Goal: Task Accomplishment & Management: Manage account settings

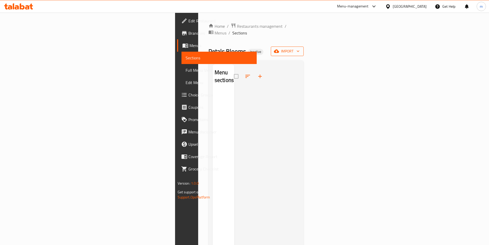
click at [300, 48] on span "import" at bounding box center [287, 51] width 25 height 6
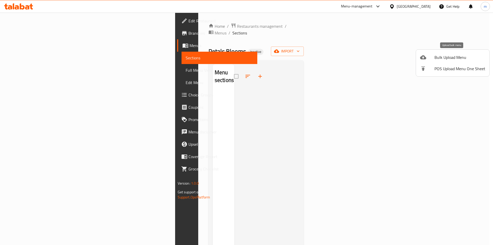
click at [452, 59] on span "Bulk Upload Menu" at bounding box center [459, 57] width 51 height 6
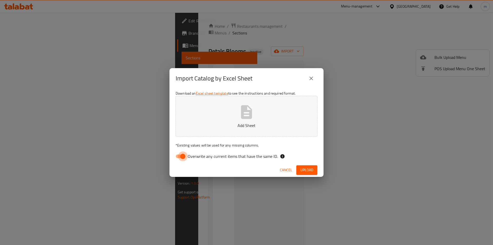
drag, startPoint x: 180, startPoint y: 157, endPoint x: 208, endPoint y: 142, distance: 32.0
click at [180, 157] on input "Overwrite any current items that have the same ID." at bounding box center [182, 156] width 29 height 10
checkbox input "false"
click at [244, 120] on button "Add Sheet" at bounding box center [247, 116] width 142 height 41
click at [312, 170] on span "Upload" at bounding box center [306, 170] width 13 height 6
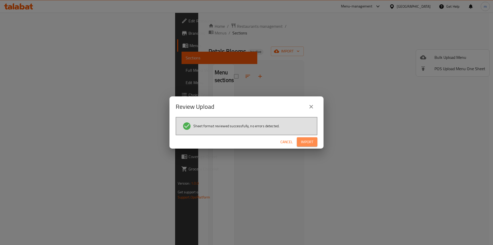
click at [311, 142] on span "Import" at bounding box center [307, 142] width 12 height 6
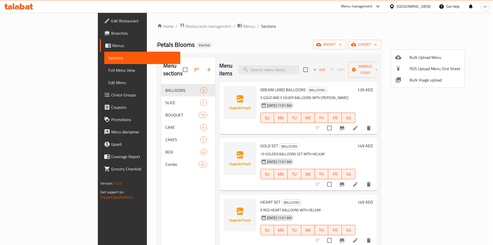
click at [32, 22] on div at bounding box center [246, 122] width 493 height 245
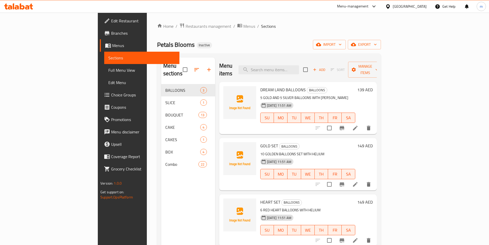
click at [111, 20] on span "Edit Restaurant" at bounding box center [143, 21] width 64 height 6
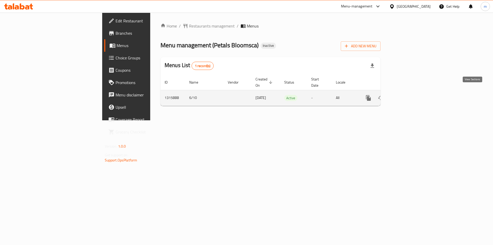
click at [411, 92] on link "enhanced table" at bounding box center [405, 98] width 12 height 12
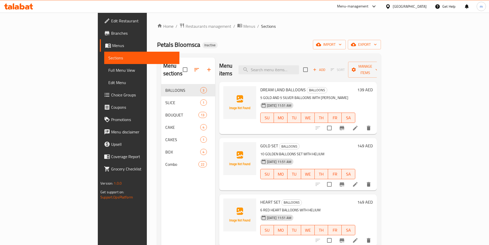
click at [111, 22] on span "Edit Restaurant" at bounding box center [143, 21] width 64 height 6
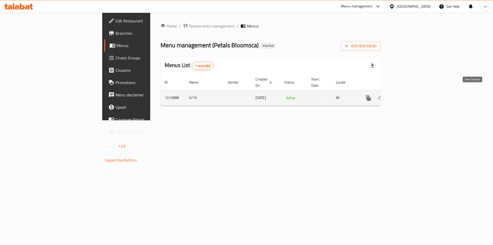
click at [411, 92] on link "enhanced table" at bounding box center [405, 98] width 12 height 12
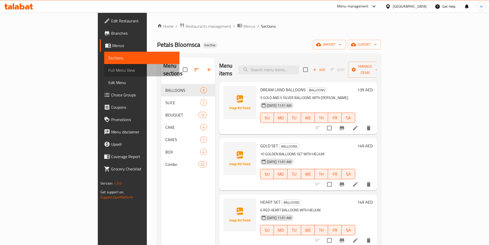
click at [108, 70] on span "Full Menu View" at bounding box center [141, 70] width 67 height 6
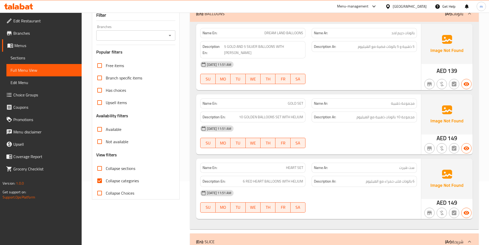
scroll to position [103, 0]
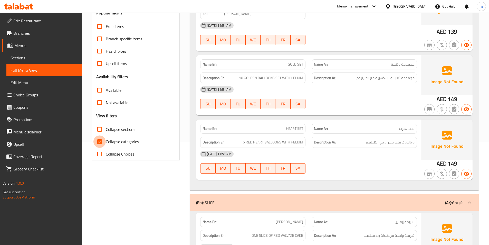
click at [101, 141] on input "Collapse categories" at bounding box center [99, 141] width 12 height 12
checkbox input "false"
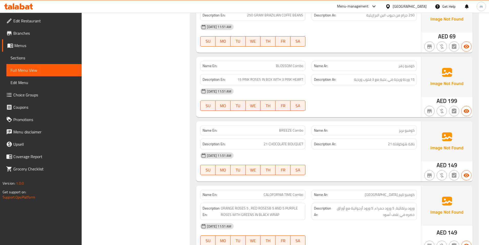
scroll to position [0, 0]
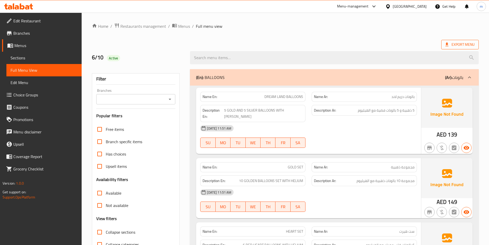
click at [461, 44] on span "Export Menu" at bounding box center [459, 44] width 29 height 6
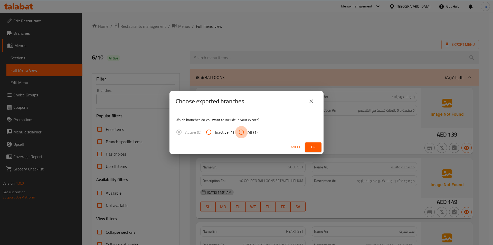
click at [242, 132] on input "All (1)" at bounding box center [241, 132] width 12 height 12
radio input "true"
click at [310, 145] on span "Ok" at bounding box center [313, 147] width 8 height 6
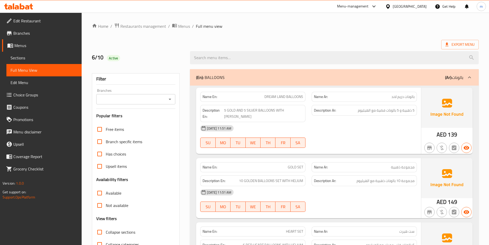
click at [26, 54] on link "Sections" at bounding box center [43, 58] width 75 height 12
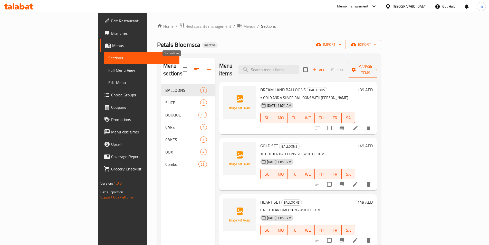
click at [190, 63] on button "button" at bounding box center [196, 69] width 12 height 12
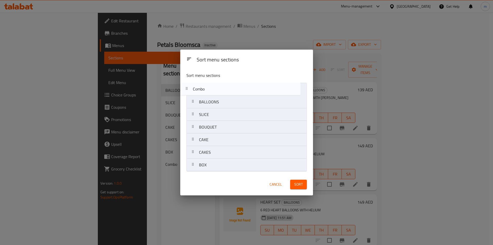
drag, startPoint x: 221, startPoint y: 166, endPoint x: 214, endPoint y: 86, distance: 80.6
click at [214, 86] on nav "BALLOONS SLICE BOUQUET CAKE CAKES BOX Combo" at bounding box center [246, 127] width 120 height 89
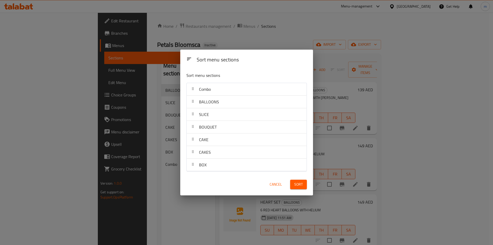
click at [295, 181] on span "Sort" at bounding box center [298, 184] width 8 height 6
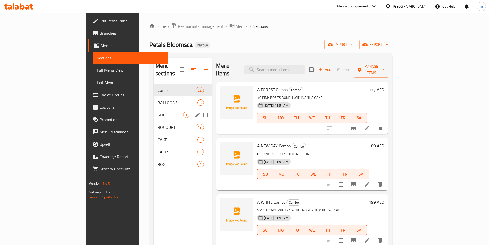
click at [158, 112] on span "SLICE" at bounding box center [171, 115] width 26 height 6
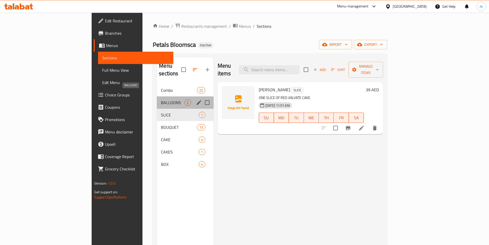
click at [161, 99] on span "BALLOONS" at bounding box center [172, 102] width 23 height 6
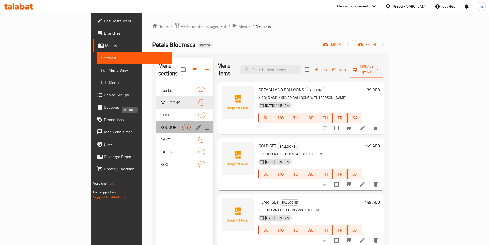
click at [160, 124] on span "BOUQUET" at bounding box center [171, 127] width 22 height 6
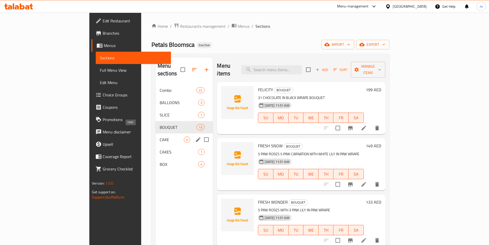
click at [160, 136] on span "CAKE" at bounding box center [172, 139] width 24 height 6
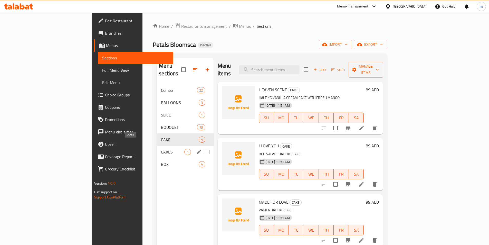
click at [161, 149] on span "CAKES" at bounding box center [172, 152] width 23 height 6
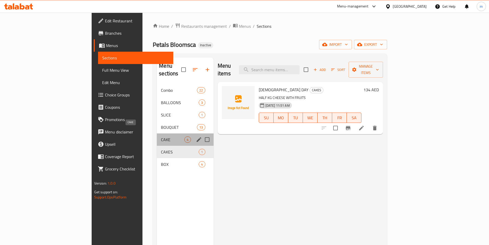
click at [161, 136] on span "CAKE" at bounding box center [172, 139] width 23 height 6
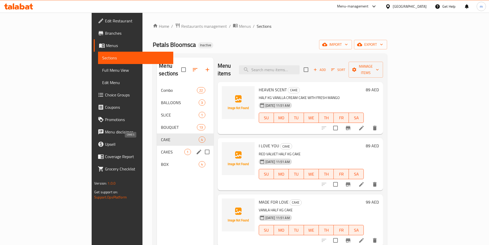
click at [161, 149] on span "CAKES" at bounding box center [172, 152] width 23 height 6
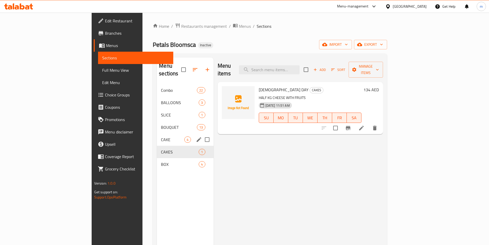
click at [157, 135] on div "CAKE 4" at bounding box center [185, 139] width 56 height 12
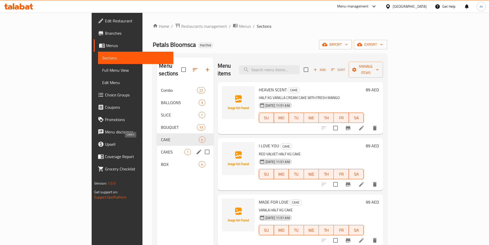
click at [161, 149] on span "CAKES" at bounding box center [172, 152] width 23 height 6
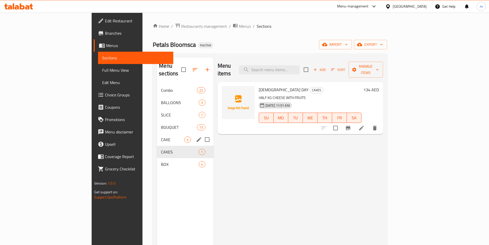
click at [157, 136] on div "CAKE 4" at bounding box center [185, 139] width 56 height 12
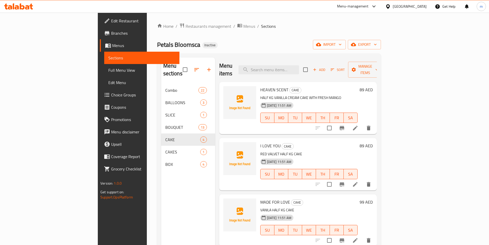
click at [300, 151] on p "RED VALVET HALF KG CAKE" at bounding box center [308, 154] width 97 height 6
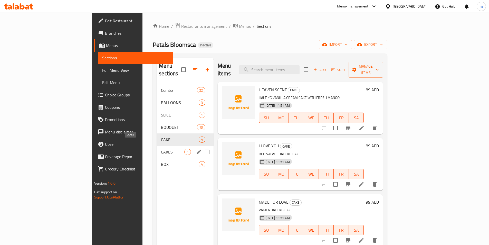
click at [161, 149] on span "CAKES" at bounding box center [172, 152] width 23 height 6
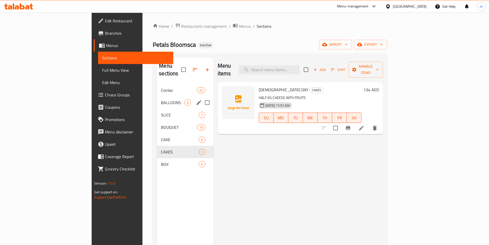
click at [161, 87] on span "Combo" at bounding box center [179, 90] width 36 height 6
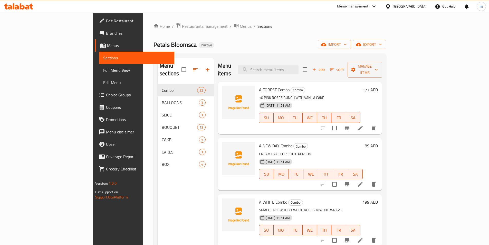
click at [103, 68] on span "Full Menu View" at bounding box center [136, 70] width 67 height 6
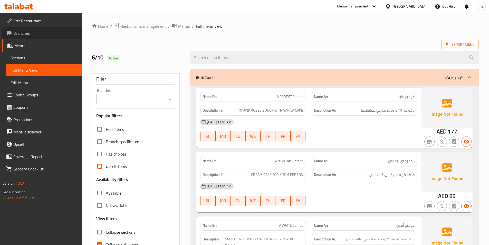
click at [37, 36] on link "Branches" at bounding box center [42, 33] width 80 height 12
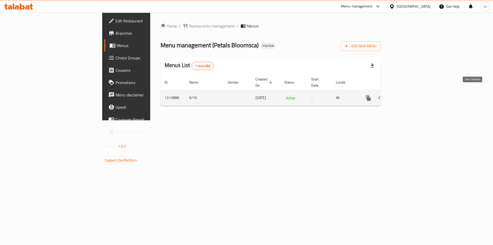
click at [408, 95] on icon "enhanced table" at bounding box center [405, 98] width 6 height 6
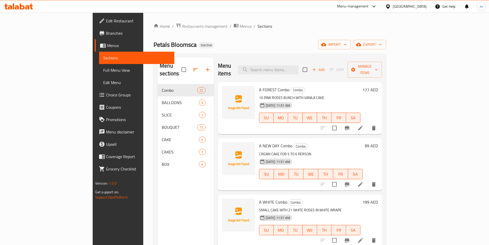
drag, startPoint x: 40, startPoint y: 71, endPoint x: 50, endPoint y: 64, distance: 11.8
click at [103, 71] on span "Full Menu View" at bounding box center [136, 70] width 67 height 6
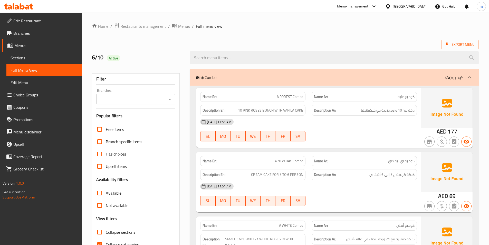
click at [34, 57] on span "Sections" at bounding box center [44, 58] width 67 height 6
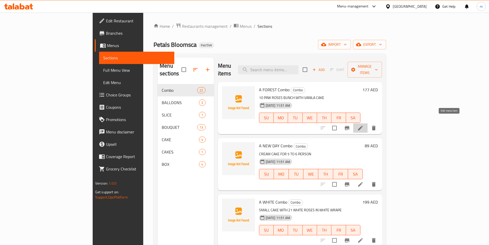
click at [363, 125] on icon at bounding box center [360, 128] width 6 height 6
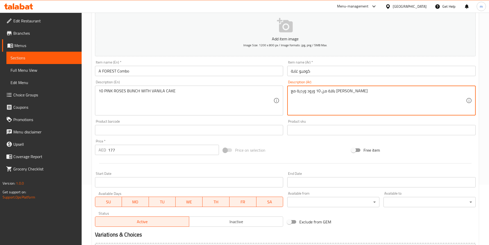
scroll to position [118, 0]
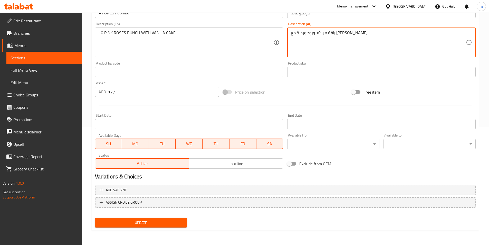
type textarea "باقة من 10 ورود وردية مع كيكة فانيليا"
click at [127, 221] on span "Update" at bounding box center [141, 222] width 84 height 6
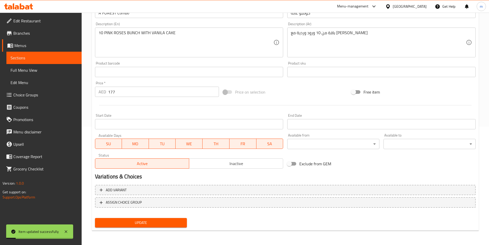
click at [47, 58] on span "Sections" at bounding box center [44, 58] width 67 height 6
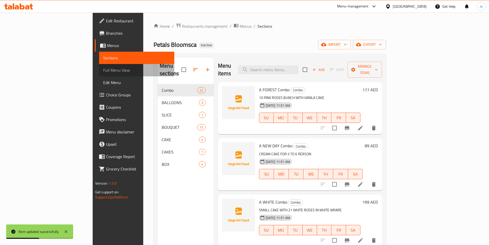
click at [103, 69] on span "Full Menu View" at bounding box center [136, 70] width 67 height 6
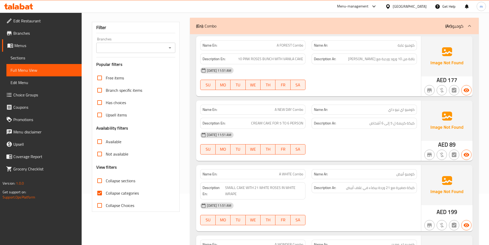
click at [99, 192] on input "Collapse categories" at bounding box center [99, 193] width 12 height 12
checkbox input "false"
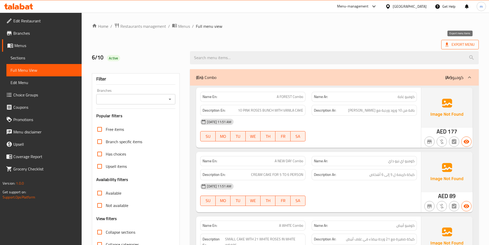
click at [457, 47] on span "Export Menu" at bounding box center [459, 44] width 29 height 6
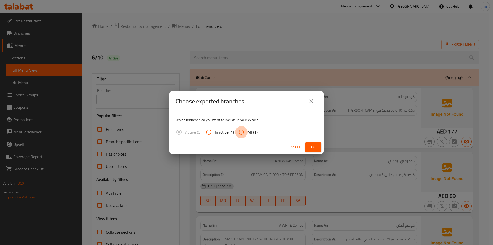
click at [238, 132] on input "All (1)" at bounding box center [241, 132] width 12 height 12
radio input "true"
click at [307, 147] on button "Ok" at bounding box center [313, 146] width 16 height 9
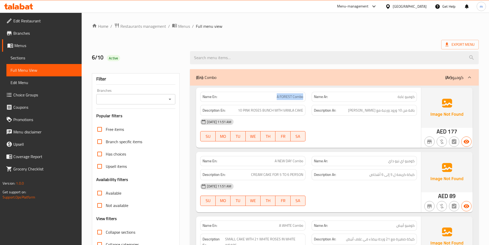
drag, startPoint x: 271, startPoint y: 97, endPoint x: 305, endPoint y: 95, distance: 33.4
click at [305, 95] on div "Name En: A FOREST Combo" at bounding box center [252, 97] width 105 height 10
drag, startPoint x: 395, startPoint y: 95, endPoint x: 418, endPoint y: 95, distance: 23.4
click at [418, 95] on div "Name Ar: كومبو غابة" at bounding box center [364, 97] width 111 height 16
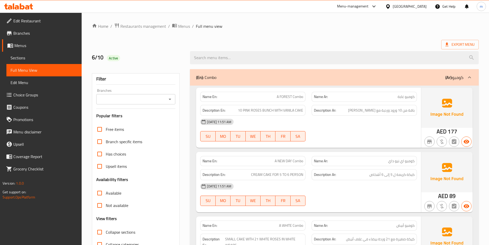
click at [346, 43] on div "Export Menu" at bounding box center [285, 44] width 387 height 9
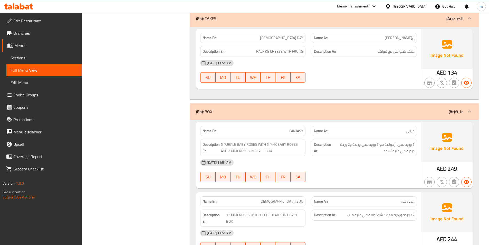
scroll to position [3085, 0]
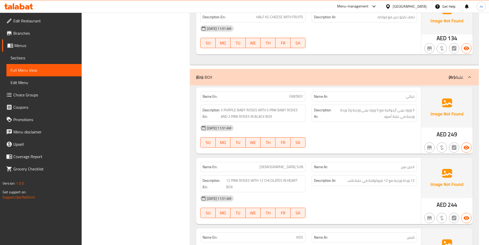
click at [36, 59] on span "Sections" at bounding box center [44, 58] width 67 height 6
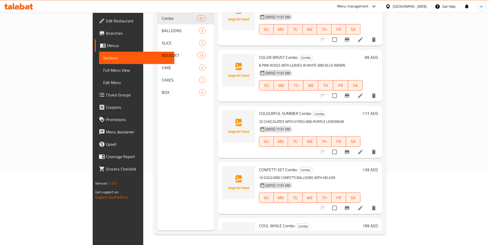
scroll to position [899, 0]
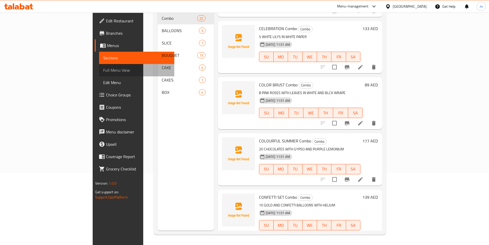
click at [103, 68] on span "Full Menu View" at bounding box center [136, 70] width 67 height 6
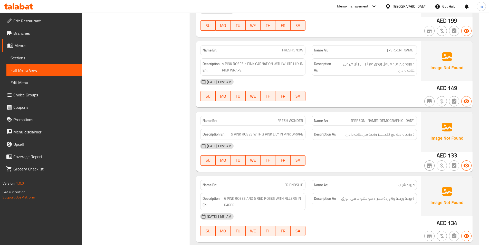
scroll to position [1981, 0]
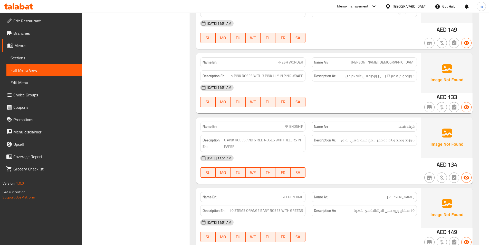
click at [371, 78] on span "5 ورود وردية مع 3لـيـلـيـز وردية في غلاف وردي" at bounding box center [380, 76] width 69 height 6
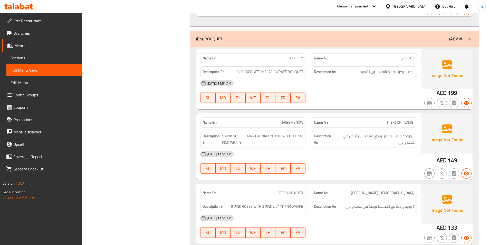
scroll to position [3128, 0]
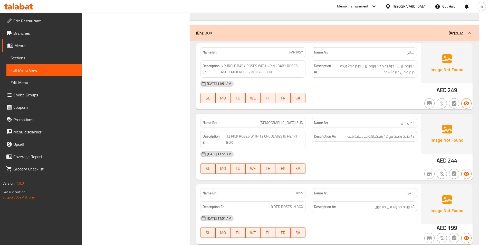
click at [32, 60] on span "Sections" at bounding box center [44, 58] width 67 height 6
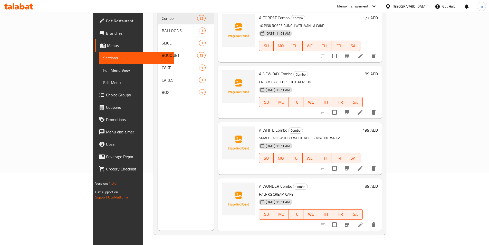
scroll to position [72, 0]
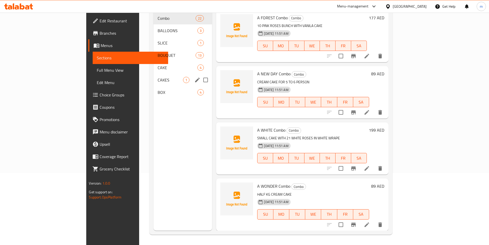
click at [158, 89] on span "BOX" at bounding box center [178, 92] width 40 height 6
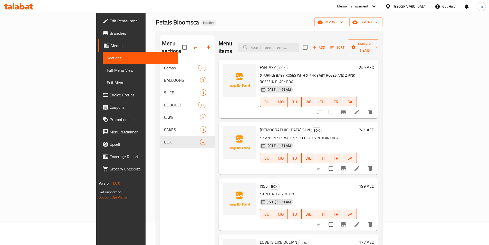
scroll to position [51, 0]
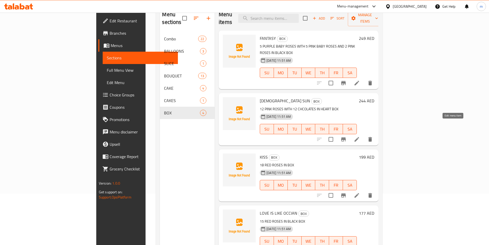
click at [360, 136] on icon at bounding box center [357, 139] width 6 height 6
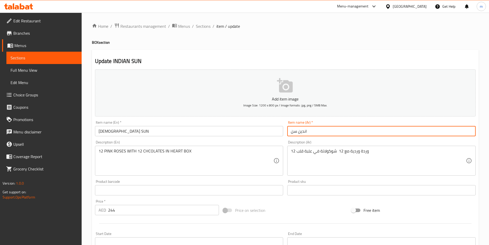
drag, startPoint x: 293, startPoint y: 131, endPoint x: 297, endPoint y: 132, distance: 3.7
click at [297, 132] on input "اندين سن" at bounding box center [381, 131] width 188 height 10
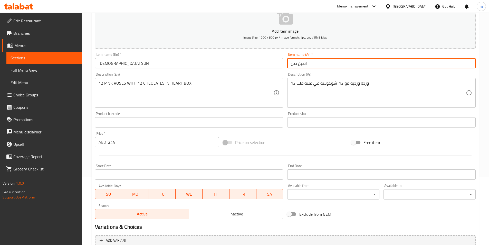
scroll to position [118, 0]
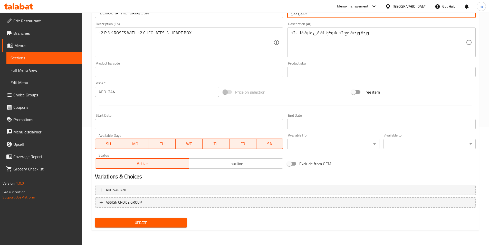
type input "اندين صن"
click at [148, 227] on button "Update" at bounding box center [141, 222] width 92 height 9
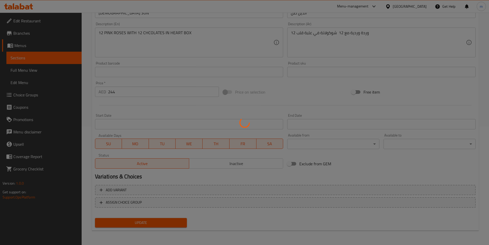
click at [28, 57] on div at bounding box center [244, 122] width 489 height 245
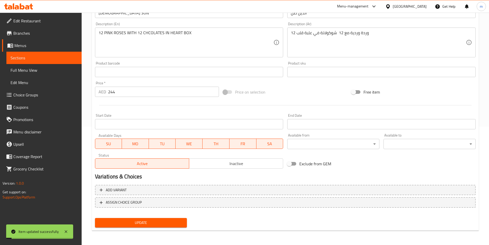
click at [26, 57] on span "Sections" at bounding box center [44, 58] width 67 height 6
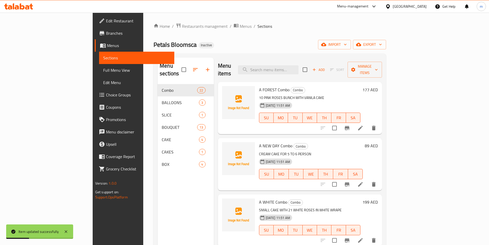
click at [103, 70] on span "Full Menu View" at bounding box center [136, 70] width 67 height 6
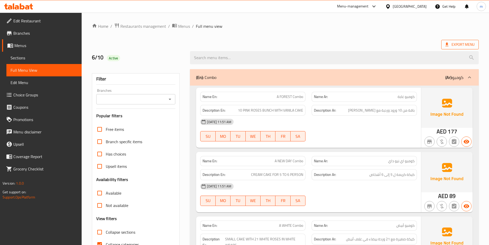
click at [456, 45] on span "Export Menu" at bounding box center [459, 44] width 29 height 6
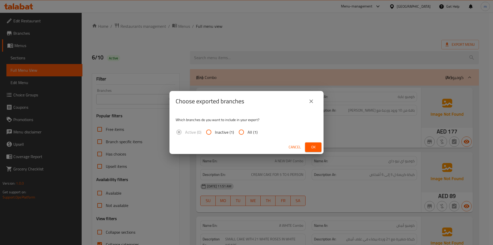
click at [243, 129] on input "All (1)" at bounding box center [241, 132] width 12 height 12
radio input "true"
click at [313, 145] on span "Ok" at bounding box center [313, 147] width 8 height 6
